Goal: Check status: Check status

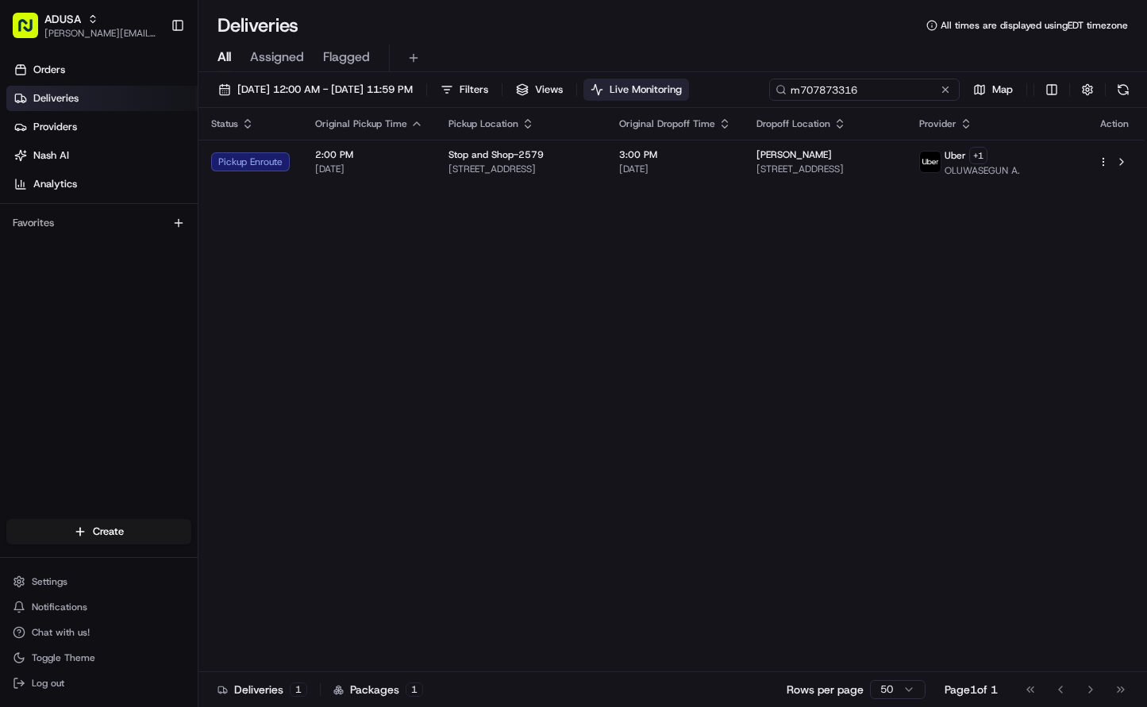
drag, startPoint x: 927, startPoint y: 94, endPoint x: 721, endPoint y: 91, distance: 205.5
click at [721, 91] on div "[DATE] 12:00 AM - [DATE] 11:59 PM Filters Views Live Monitoring m707873316 Map" at bounding box center [672, 93] width 948 height 29
paste input "8846644"
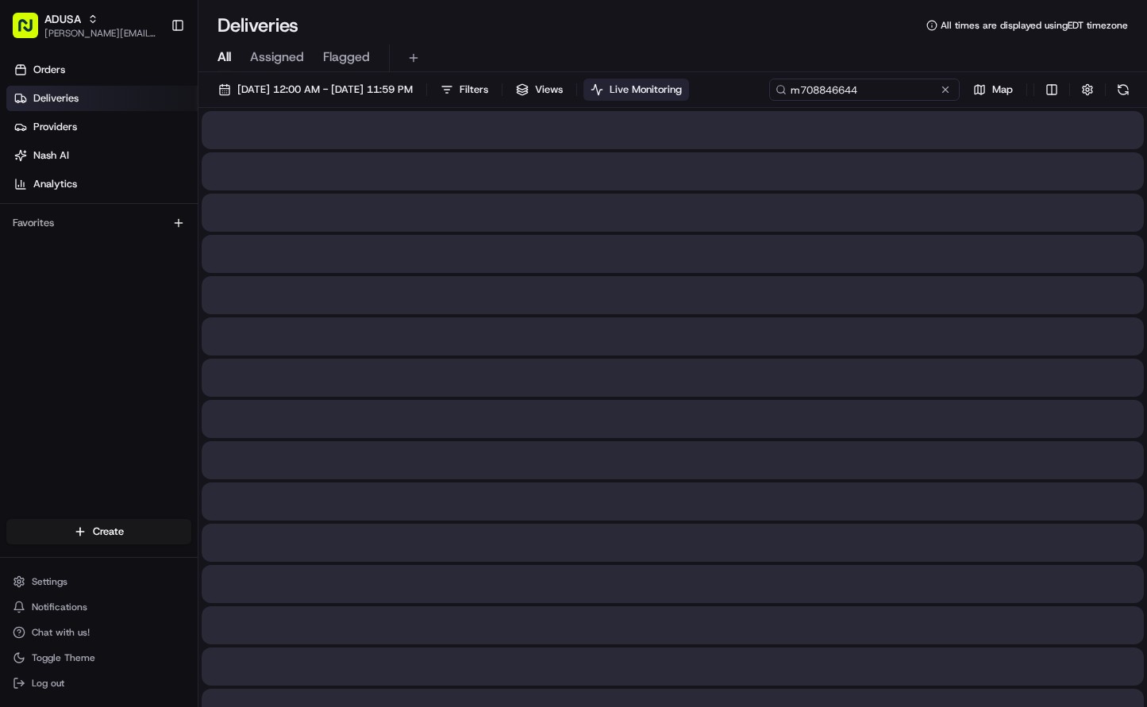
type input "m708846644"
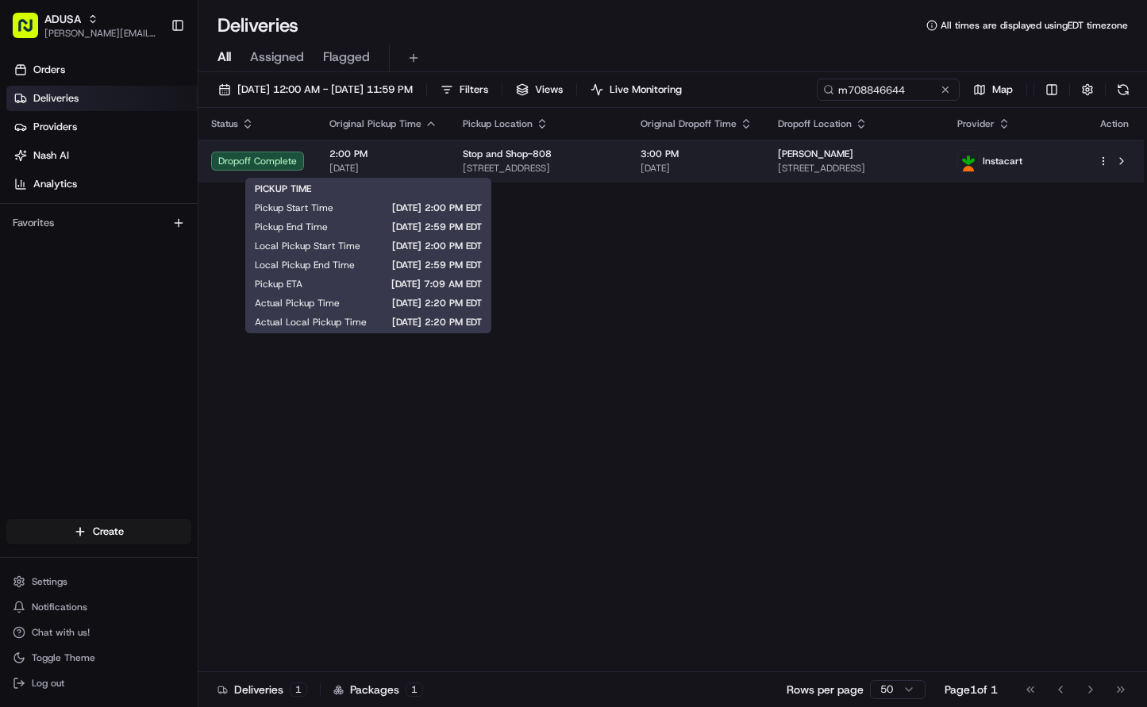
click at [363, 157] on span "2:00 PM" at bounding box center [383, 154] width 108 height 13
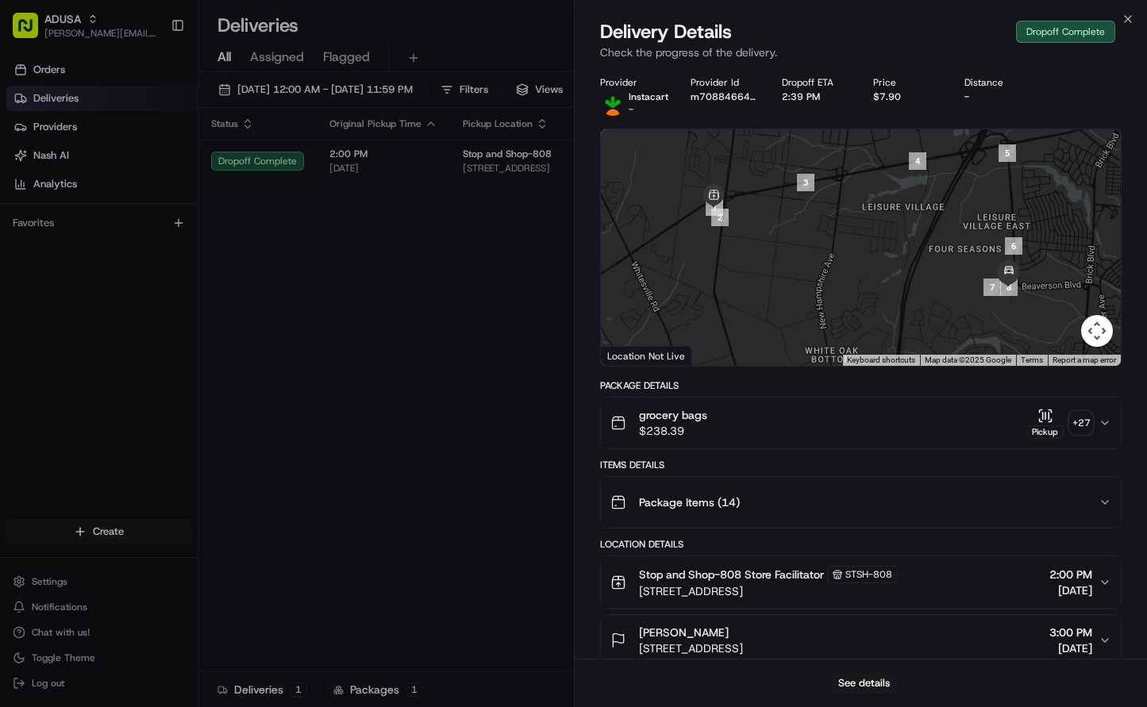
click at [1044, 417] on icon "button" at bounding box center [1045, 416] width 16 height 16
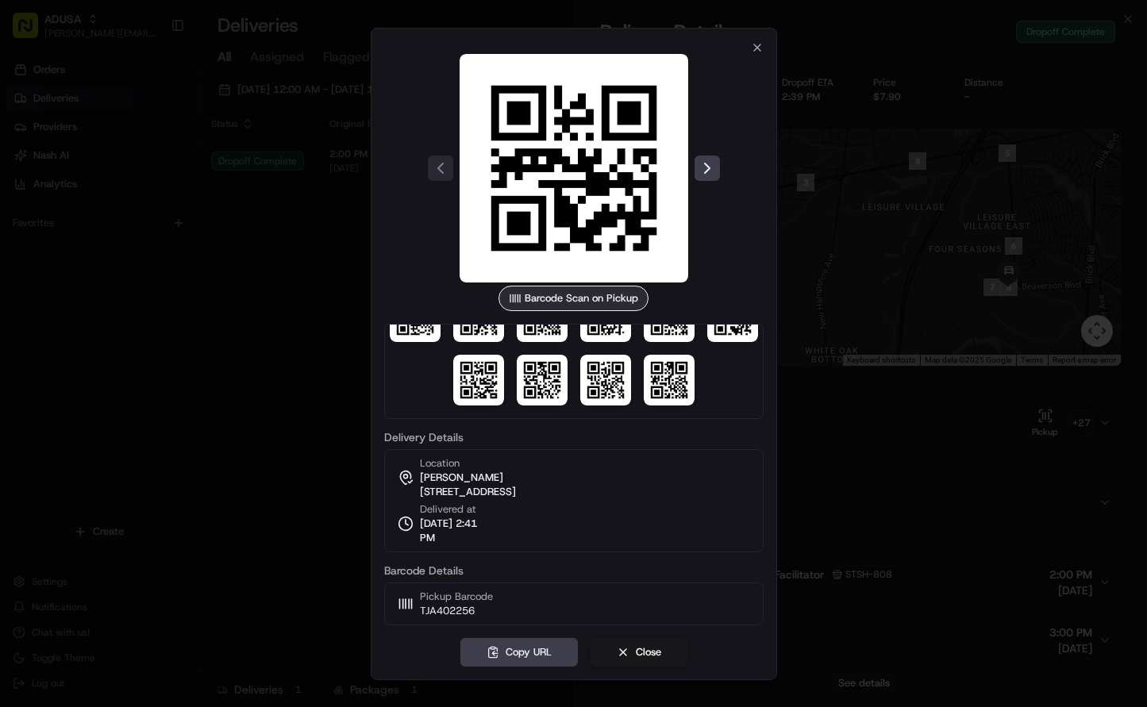
scroll to position [300, 0]
click at [867, 432] on div at bounding box center [573, 353] width 1147 height 707
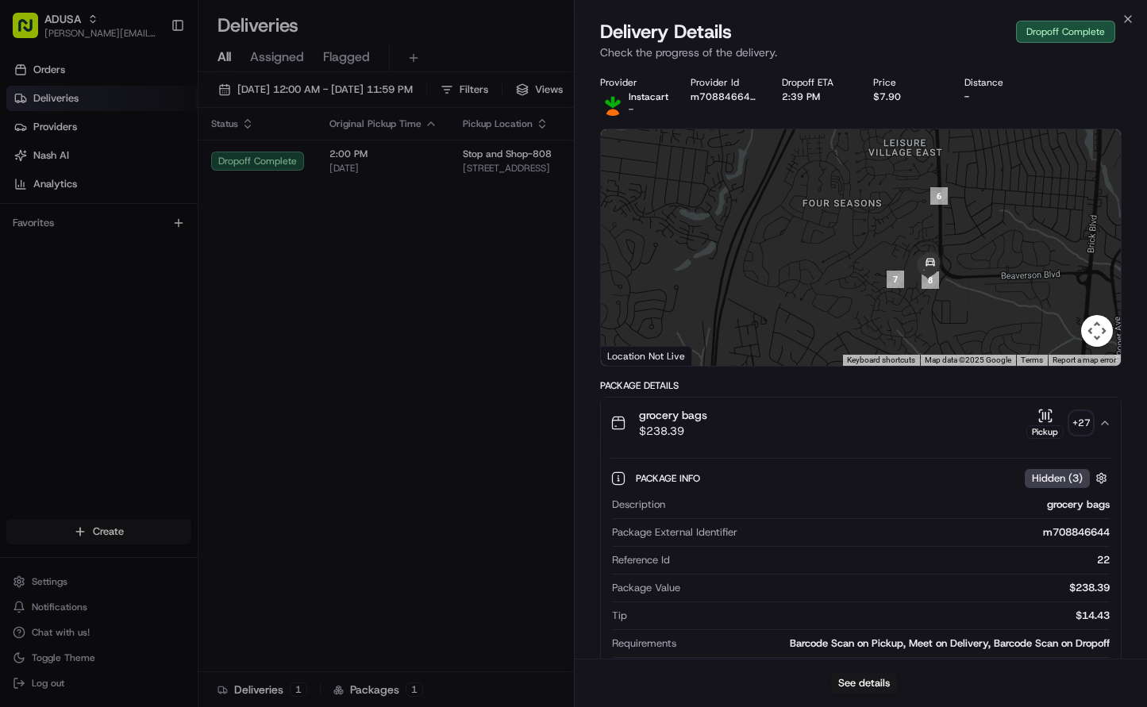
drag, startPoint x: 983, startPoint y: 263, endPoint x: 844, endPoint y: 242, distance: 140.5
click at [844, 242] on div at bounding box center [861, 247] width 521 height 236
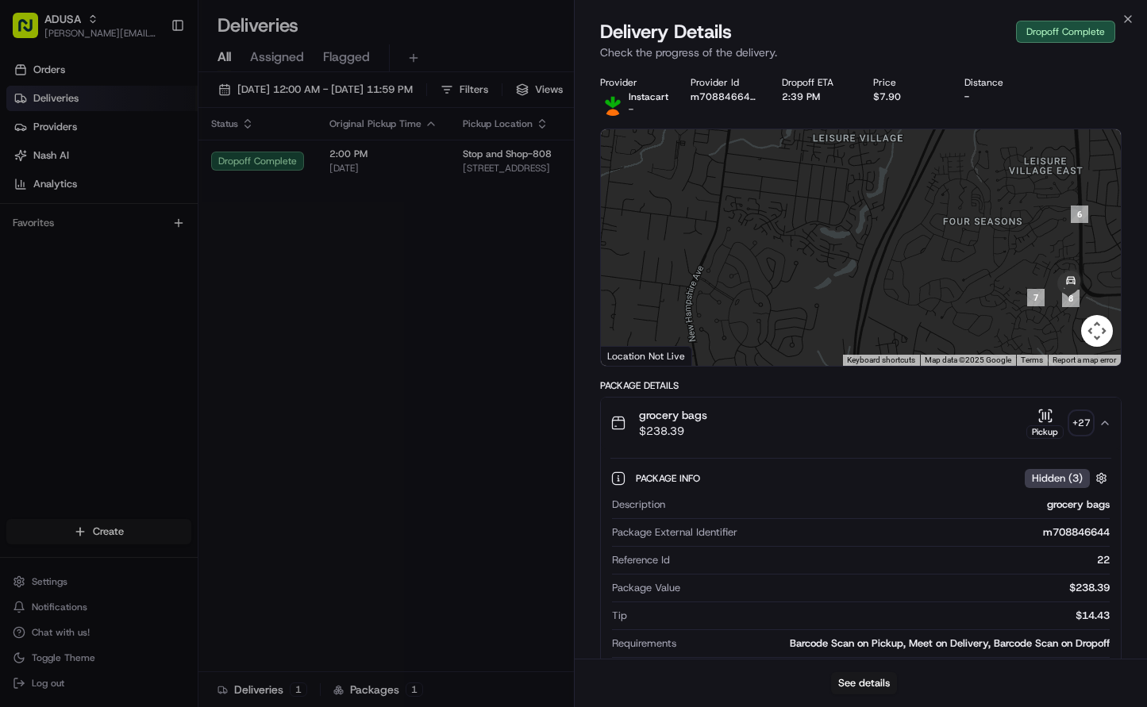
drag, startPoint x: 786, startPoint y: 302, endPoint x: 934, endPoint y: 321, distance: 149.6
click at [933, 321] on div at bounding box center [861, 247] width 521 height 236
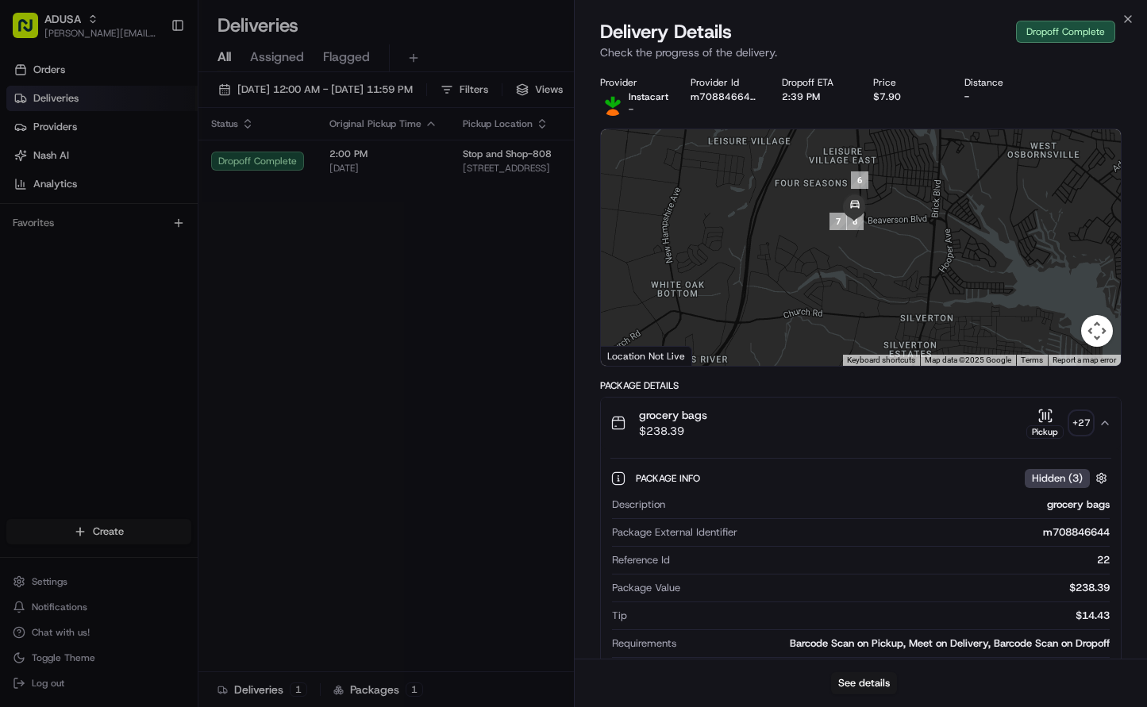
drag, startPoint x: 801, startPoint y: 237, endPoint x: 662, endPoint y: 179, distance: 150.8
click at [662, 179] on div at bounding box center [861, 247] width 521 height 236
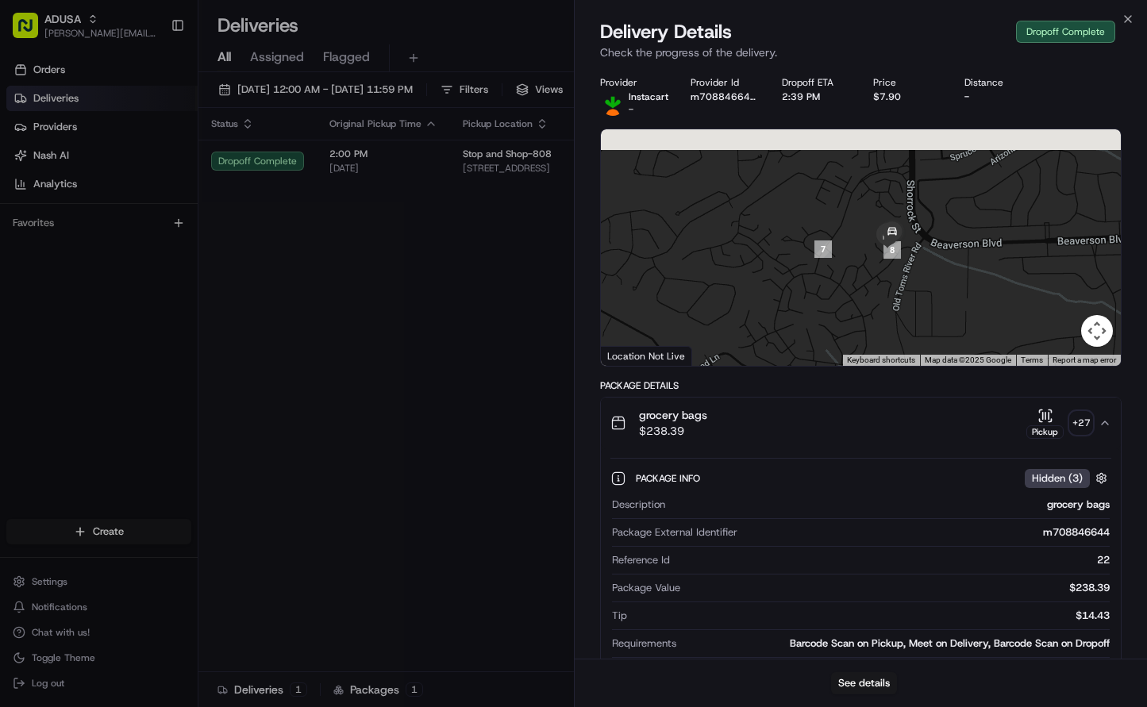
drag, startPoint x: 944, startPoint y: 147, endPoint x: 924, endPoint y: 298, distance: 152.9
click at [924, 298] on div at bounding box center [861, 247] width 521 height 236
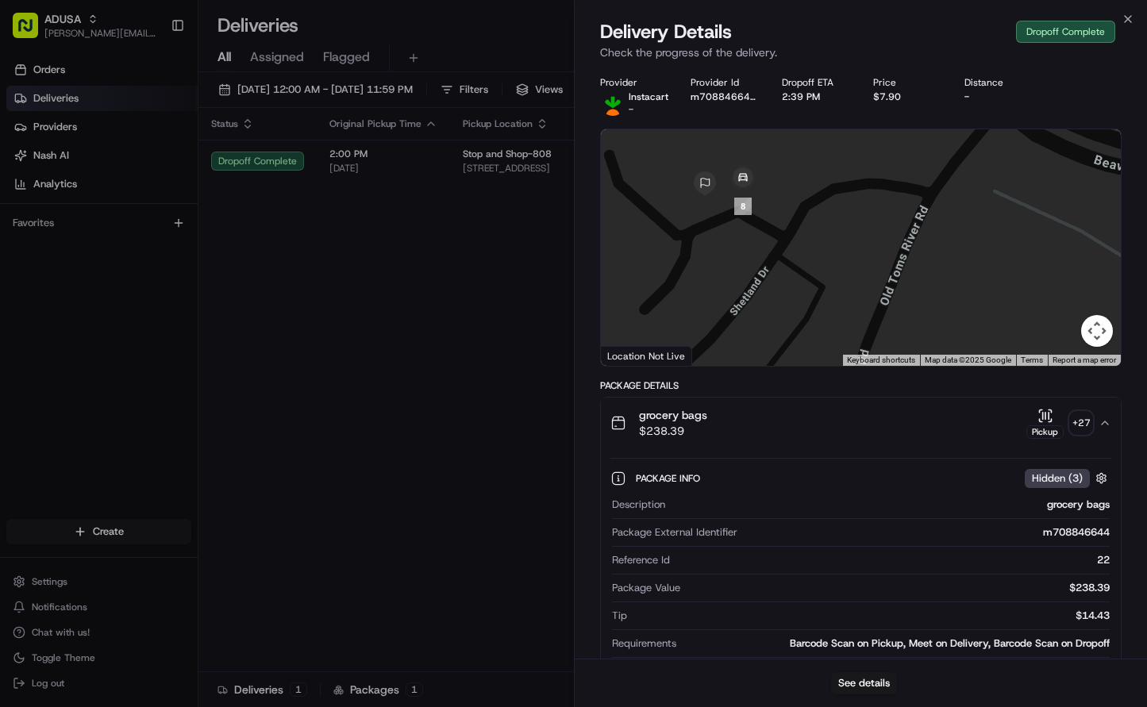
drag, startPoint x: 781, startPoint y: 224, endPoint x: 913, endPoint y: 336, distance: 173.4
click at [913, 336] on div at bounding box center [861, 247] width 521 height 236
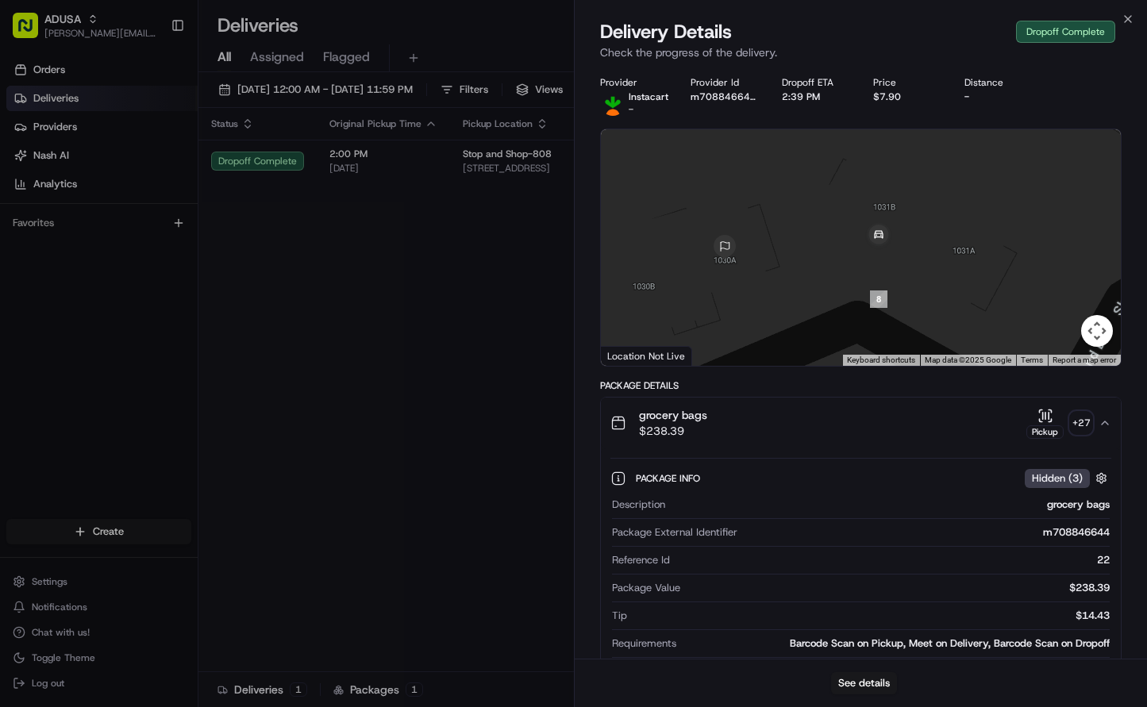
drag, startPoint x: 759, startPoint y: 207, endPoint x: 808, endPoint y: 332, distance: 134.7
click at [808, 332] on div at bounding box center [861, 247] width 521 height 236
drag, startPoint x: 832, startPoint y: 267, endPoint x: 809, endPoint y: 271, distance: 23.2
click at [809, 271] on div at bounding box center [861, 247] width 521 height 236
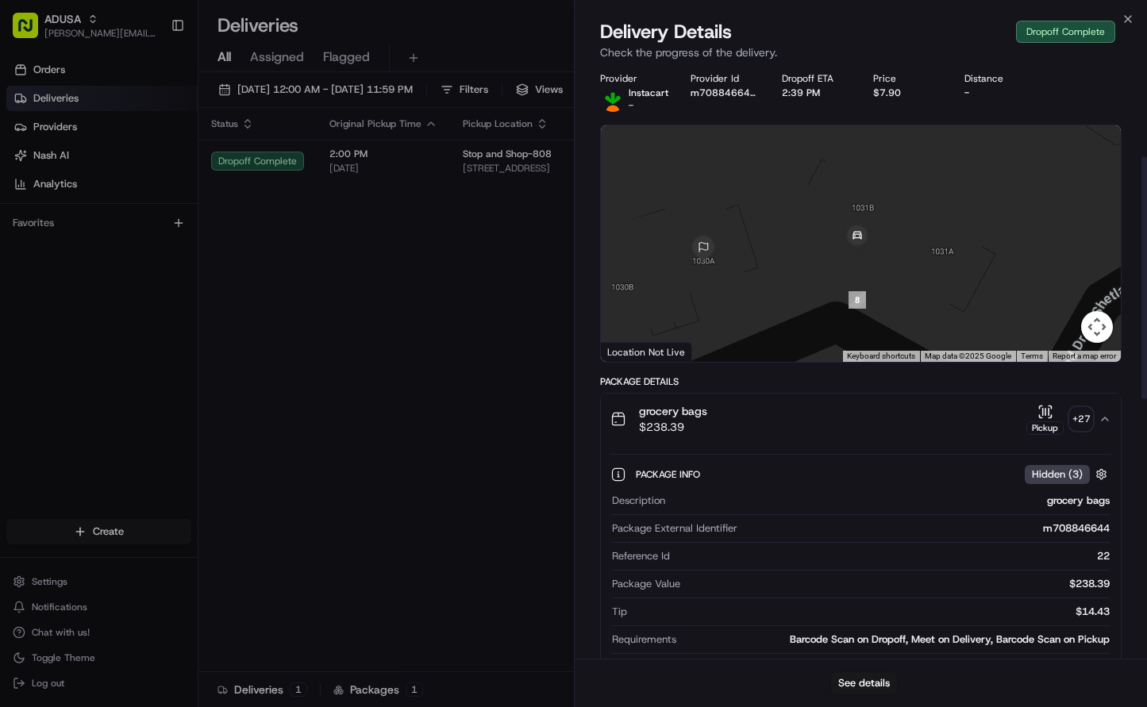
scroll to position [0, 0]
